Goal: Task Accomplishment & Management: Manage account settings

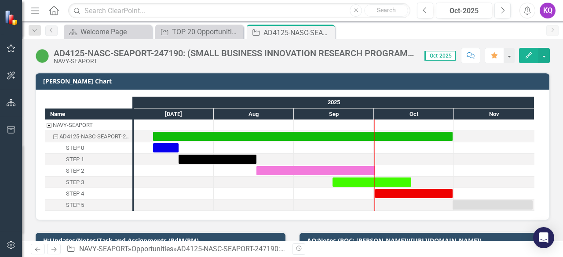
click at [195, 69] on div "AD4125-NASC-SEAPORT-247190: (SMALL BUSINESS INNOVATION RESEARCH PROGRAM AD4125 …" at bounding box center [292, 140] width 541 height 202
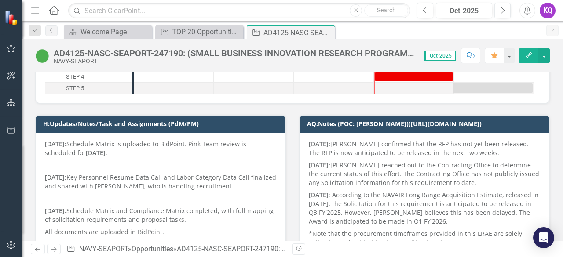
click at [143, 160] on p at bounding box center [160, 165] width 231 height 12
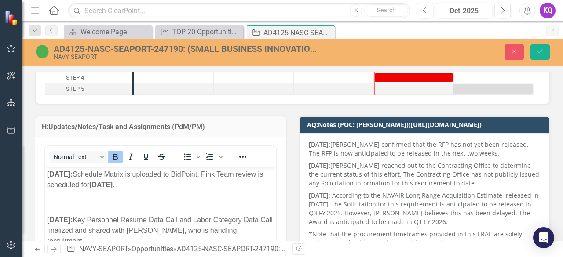
scroll to position [0, 0]
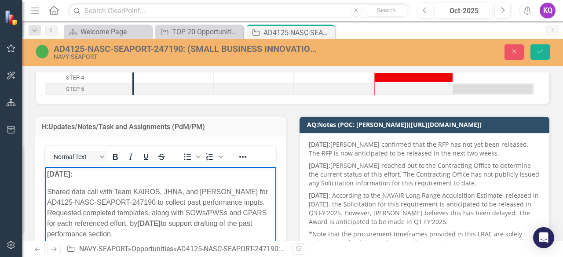
click at [120, 175] on p "[DATE]:" at bounding box center [160, 174] width 227 height 11
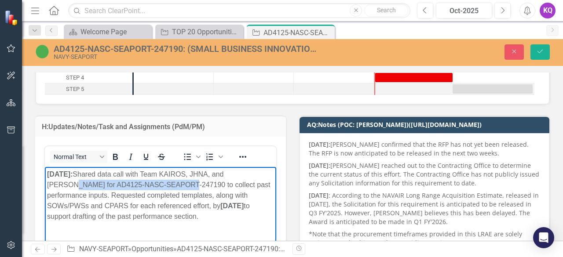
drag, startPoint x: 48, startPoint y: 186, endPoint x: 167, endPoint y: 182, distance: 118.8
click at [167, 182] on p "[DATE]: Shared data call with Team KAIROS, JHNA, and [PERSON_NAME] for AD4125-N…" at bounding box center [160, 195] width 227 height 53
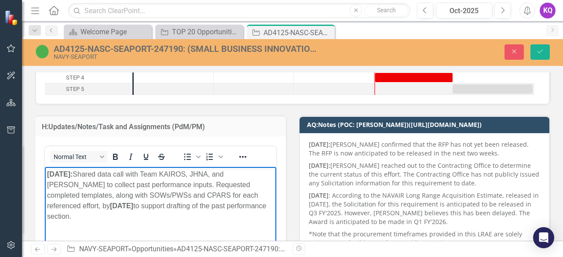
click at [262, 175] on p "[DATE]: Shared data call with Team KAIROS, JHNA, and [PERSON_NAME] to collect p…" at bounding box center [160, 195] width 227 height 53
drag, startPoint x: 110, startPoint y: 177, endPoint x: 120, endPoint y: 177, distance: 10.1
click at [111, 177] on p "[DATE]: Shared data call with Team KAIROS, JHNA, and [PERSON_NAME] to collect p…" at bounding box center [160, 195] width 227 height 53
click at [113, 175] on p "[DATE]: Shared data call with Team KAIROS, JHNA, and [PERSON_NAME] to collect p…" at bounding box center [160, 195] width 227 height 53
click at [194, 178] on p "[DATE]: Shared past performance data call with Team KAIROS, JHNA, and [PERSON_N…" at bounding box center [160, 195] width 227 height 53
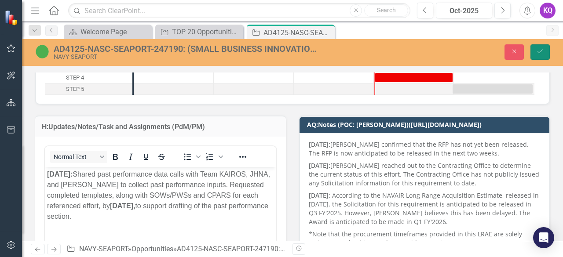
click at [533, 51] on button "Save" at bounding box center [539, 51] width 19 height 15
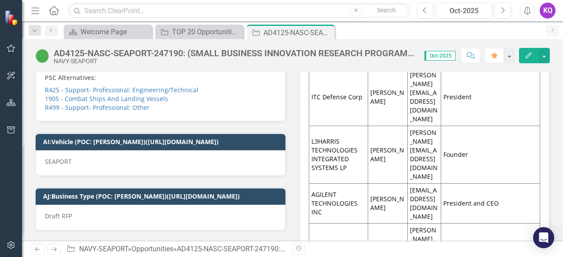
scroll to position [6448, 0]
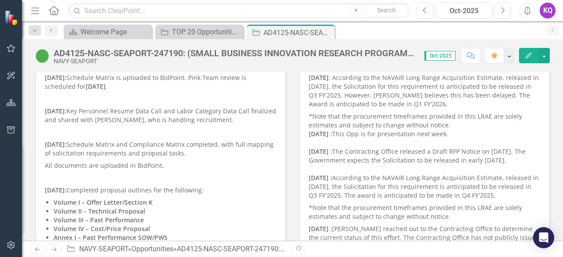
scroll to position [117, 0]
